Goal: Task Accomplishment & Management: Use online tool/utility

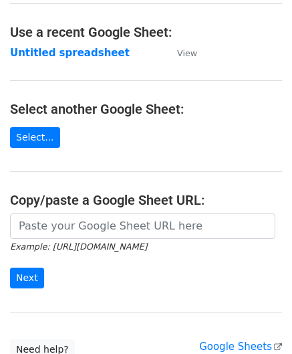
scroll to position [67, 0]
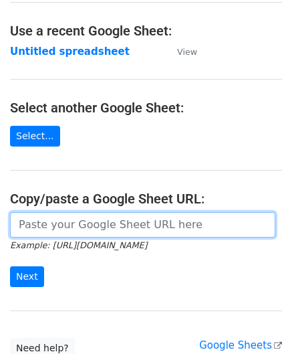
drag, startPoint x: 64, startPoint y: 216, endPoint x: 65, endPoint y: 192, distance: 24.1
click at [64, 217] on input "url" at bounding box center [143, 224] width 266 height 25
paste input "https://docs.google.com/spreadsheets/d/1vx3TS-I-lM7sgjWWax71a0FdPogC_9FInaslQ76…"
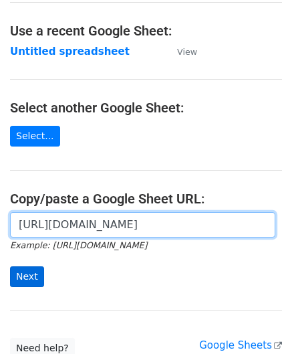
type input "https://docs.google.com/spreadsheets/d/1vx3TS-I-lM7sgjWWax71a0FdPogC_9FInaslQ76…"
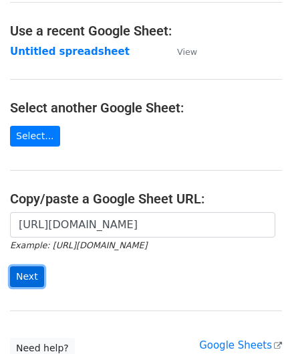
click at [37, 277] on input "Next" at bounding box center [27, 276] width 34 height 21
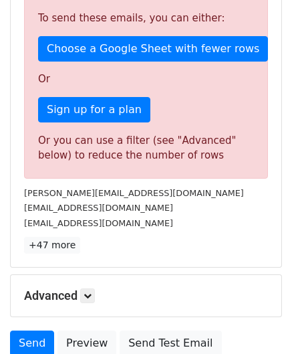
scroll to position [452, 0]
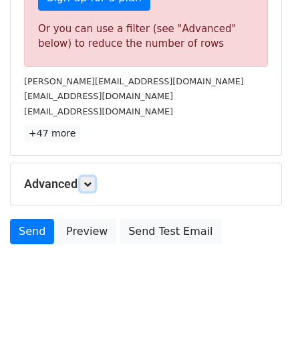
drag, startPoint x: 91, startPoint y: 179, endPoint x: 100, endPoint y: 166, distance: 16.0
click at [91, 180] on icon at bounding box center [88, 184] width 8 height 8
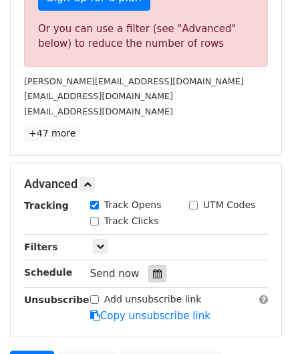
click at [153, 269] on icon at bounding box center [157, 273] width 9 height 9
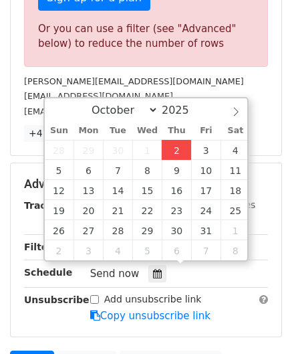
type input "[DATE] 12:00"
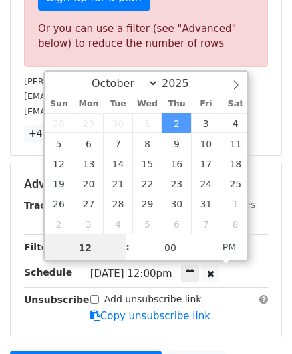
paste input "8"
type input "8"
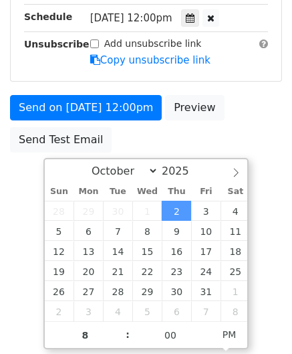
type input "[DATE] 20:00"
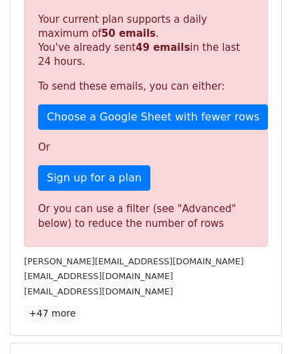
scroll to position [613, 0]
